Goal: Find specific page/section: Find specific page/section

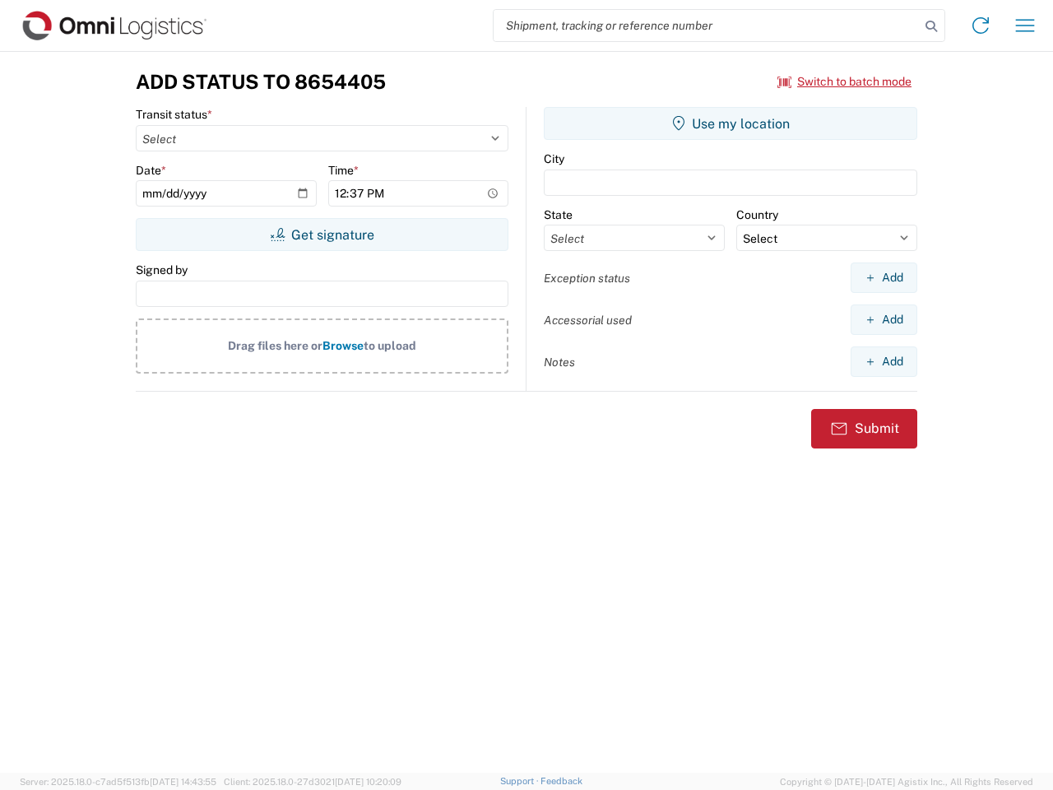
click at [707, 26] on input "search" at bounding box center [707, 25] width 426 height 31
click at [931, 26] on icon at bounding box center [931, 26] width 23 height 23
click at [981, 26] on icon at bounding box center [981, 25] width 26 height 26
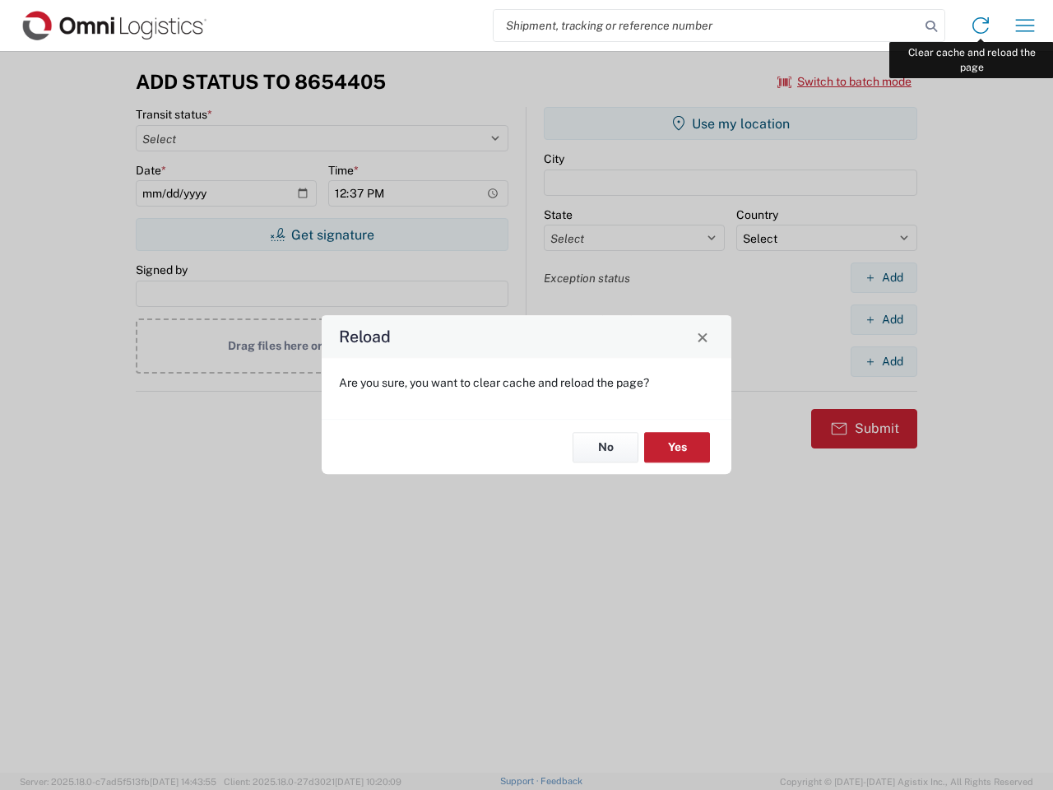
click at [1025, 26] on div "Reload Are you sure, you want to clear cache and reload the page? No Yes" at bounding box center [526, 395] width 1053 height 790
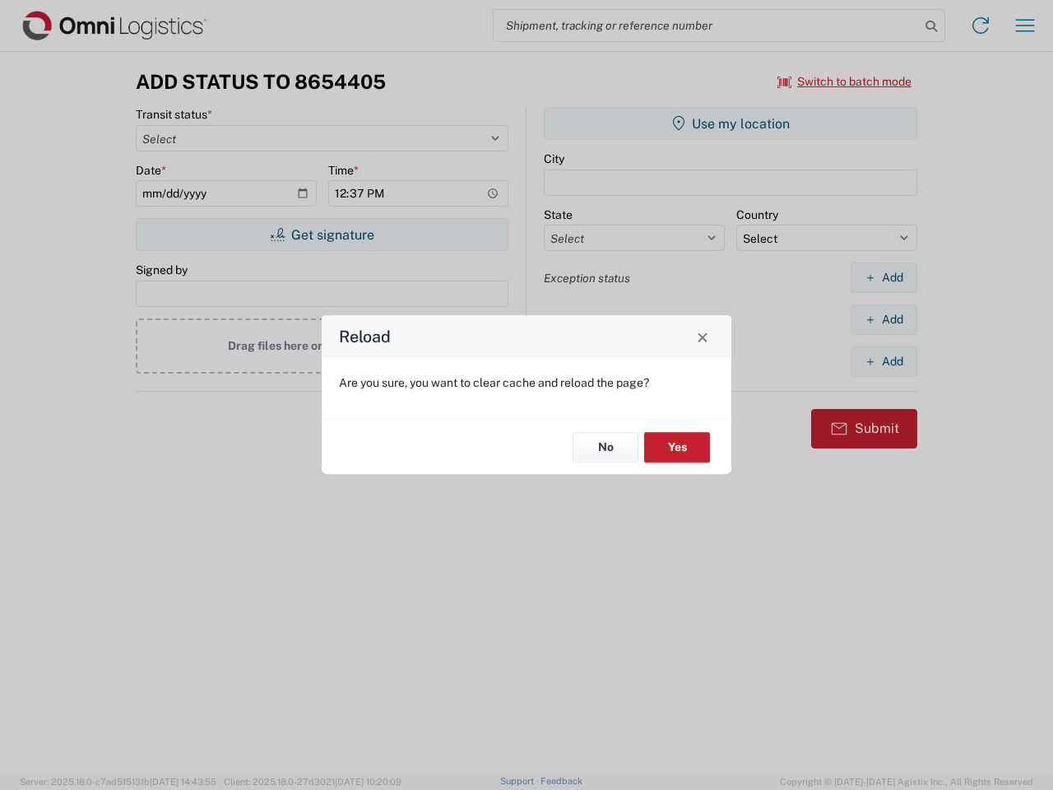
click at [845, 81] on div "Reload Are you sure, you want to clear cache and reload the page? No Yes" at bounding box center [526, 395] width 1053 height 790
click at [322, 235] on div "Reload Are you sure, you want to clear cache and reload the page? No Yes" at bounding box center [526, 395] width 1053 height 790
click at [731, 123] on div "Reload Are you sure, you want to clear cache and reload the page? No Yes" at bounding box center [526, 395] width 1053 height 790
click at [884, 277] on div "Reload Are you sure, you want to clear cache and reload the page? No Yes" at bounding box center [526, 395] width 1053 height 790
click at [884, 319] on div "Reload Are you sure, you want to clear cache and reload the page? No Yes" at bounding box center [526, 395] width 1053 height 790
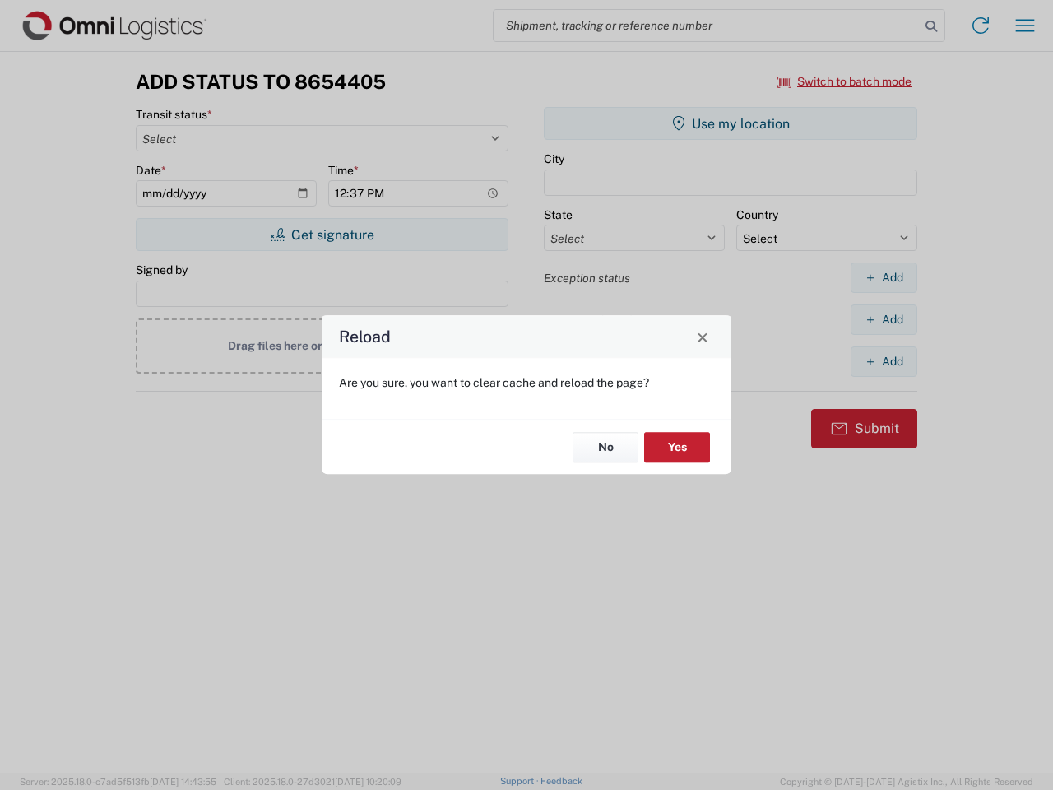
click at [884, 361] on div "Reload Are you sure, you want to clear cache and reload the page? No Yes" at bounding box center [526, 395] width 1053 height 790
